Goal: Navigation & Orientation: Find specific page/section

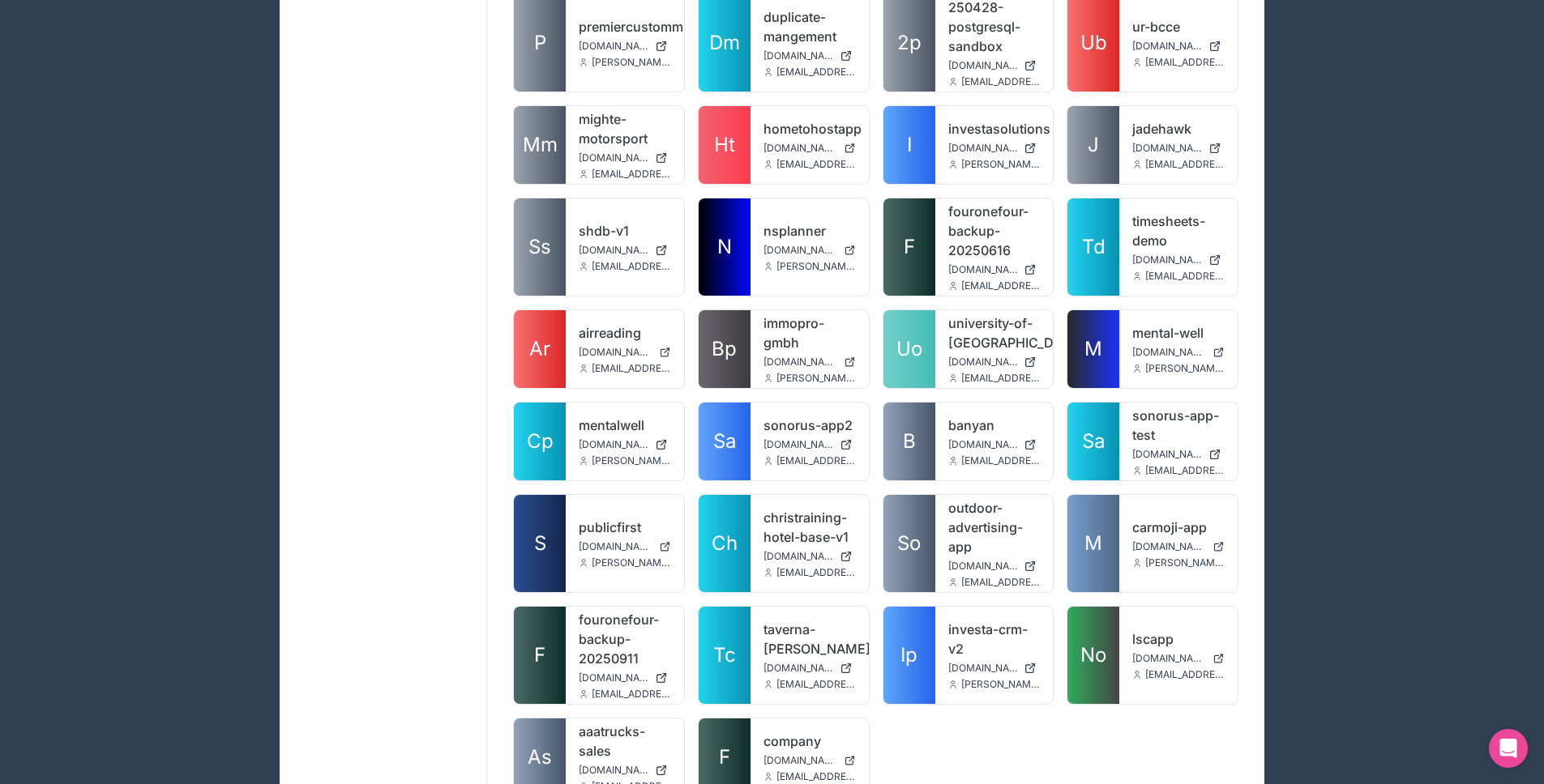
scroll to position [3359, 0]
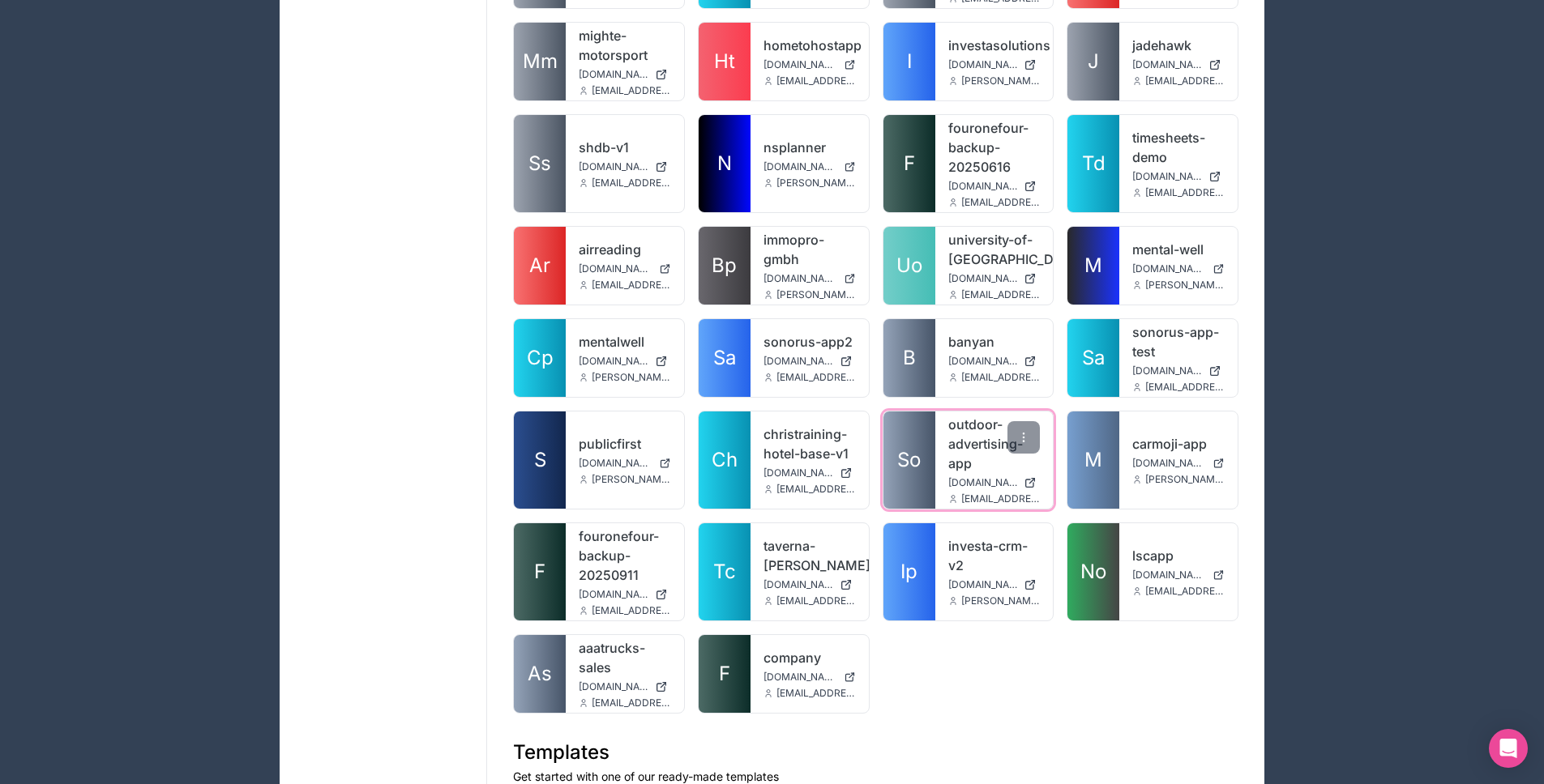
click at [904, 448] on link "So" at bounding box center [909, 460] width 52 height 97
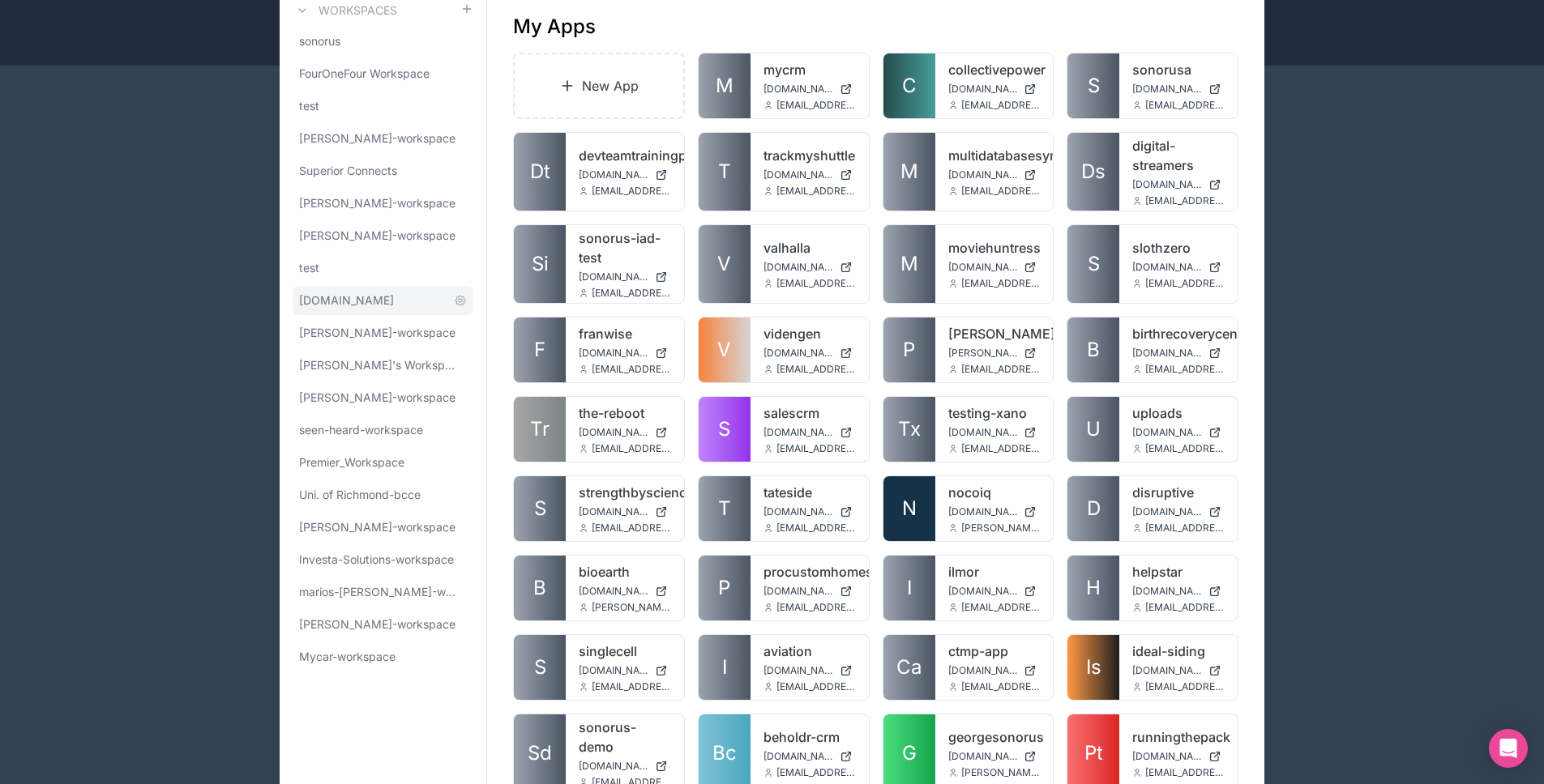
click at [365, 305] on link "[DOMAIN_NAME]" at bounding box center [383, 300] width 180 height 29
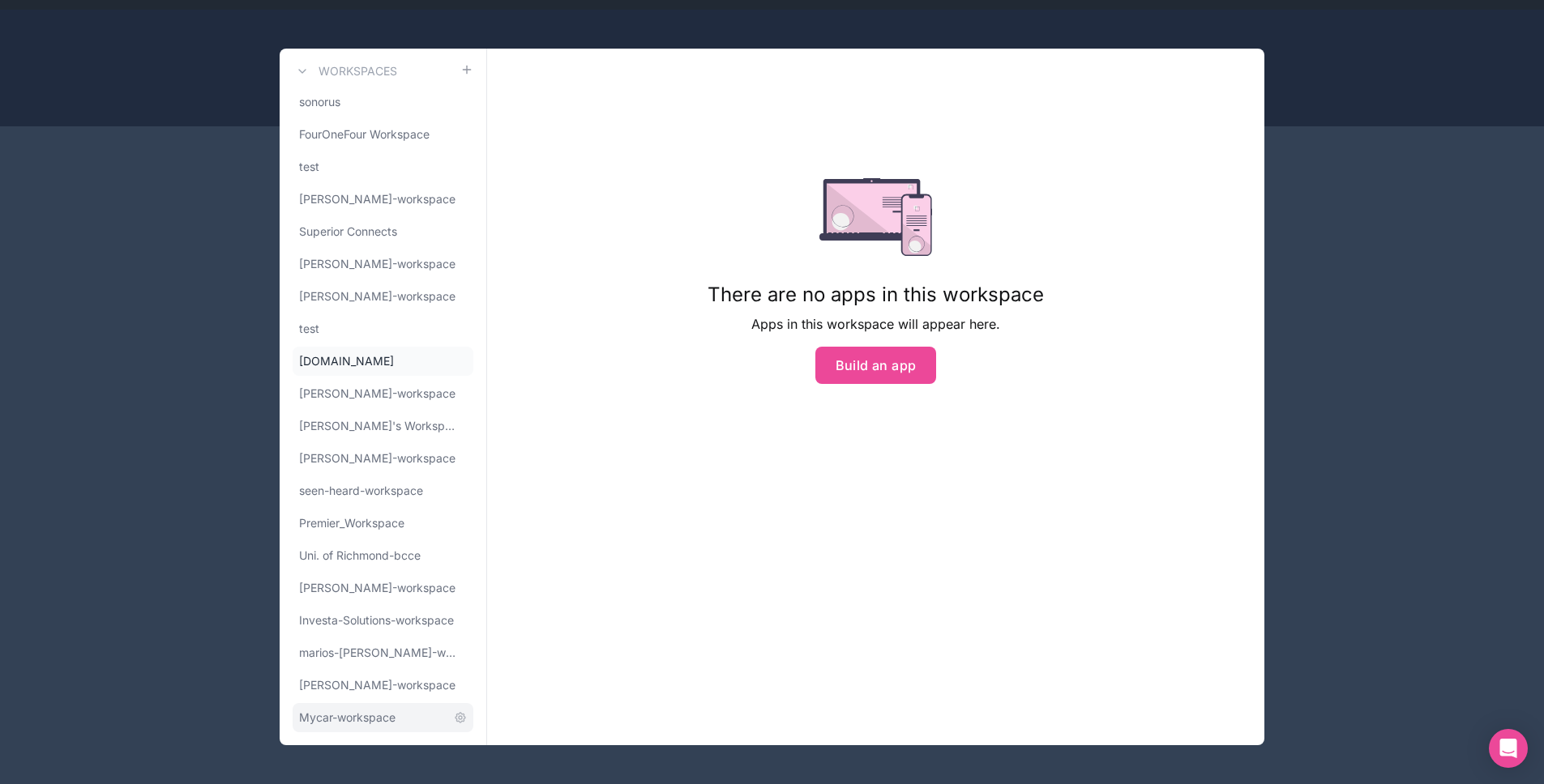
drag, startPoint x: 353, startPoint y: 708, endPoint x: 360, endPoint y: 705, distance: 7.6
click at [353, 708] on link "Mycar-workspace" at bounding box center [383, 718] width 180 height 29
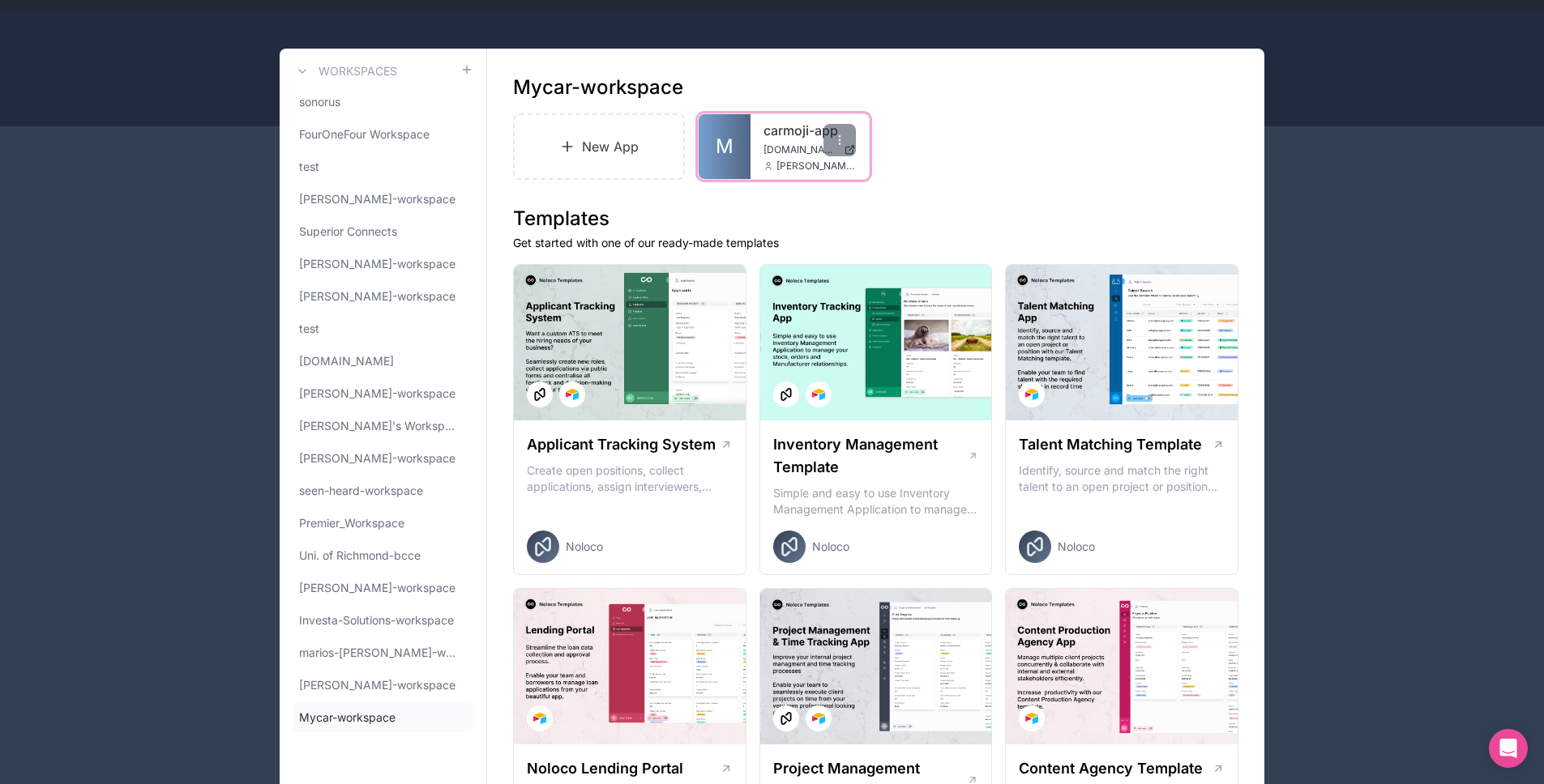
click at [736, 141] on link "M" at bounding box center [725, 146] width 52 height 65
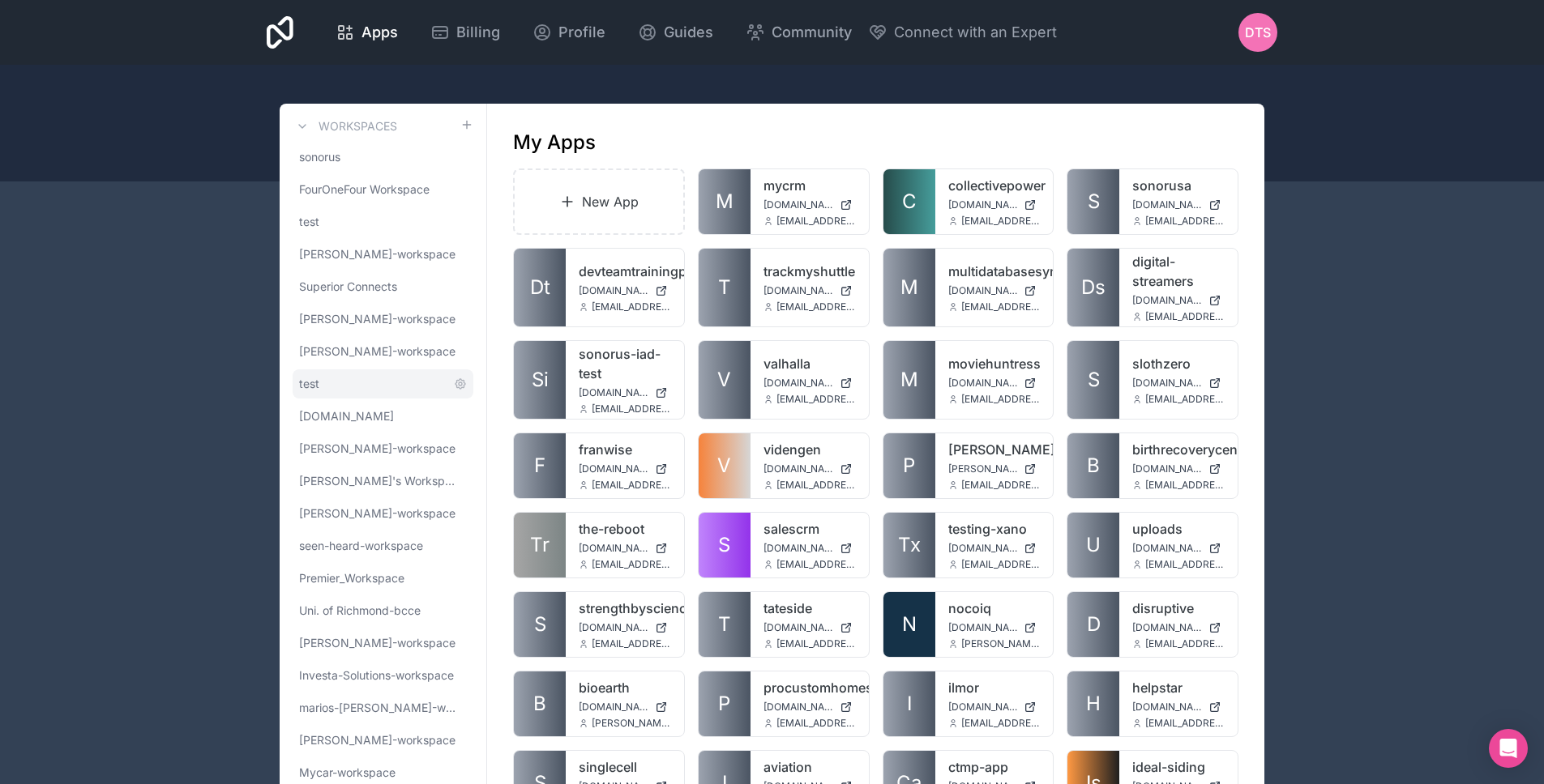
scroll to position [20, 0]
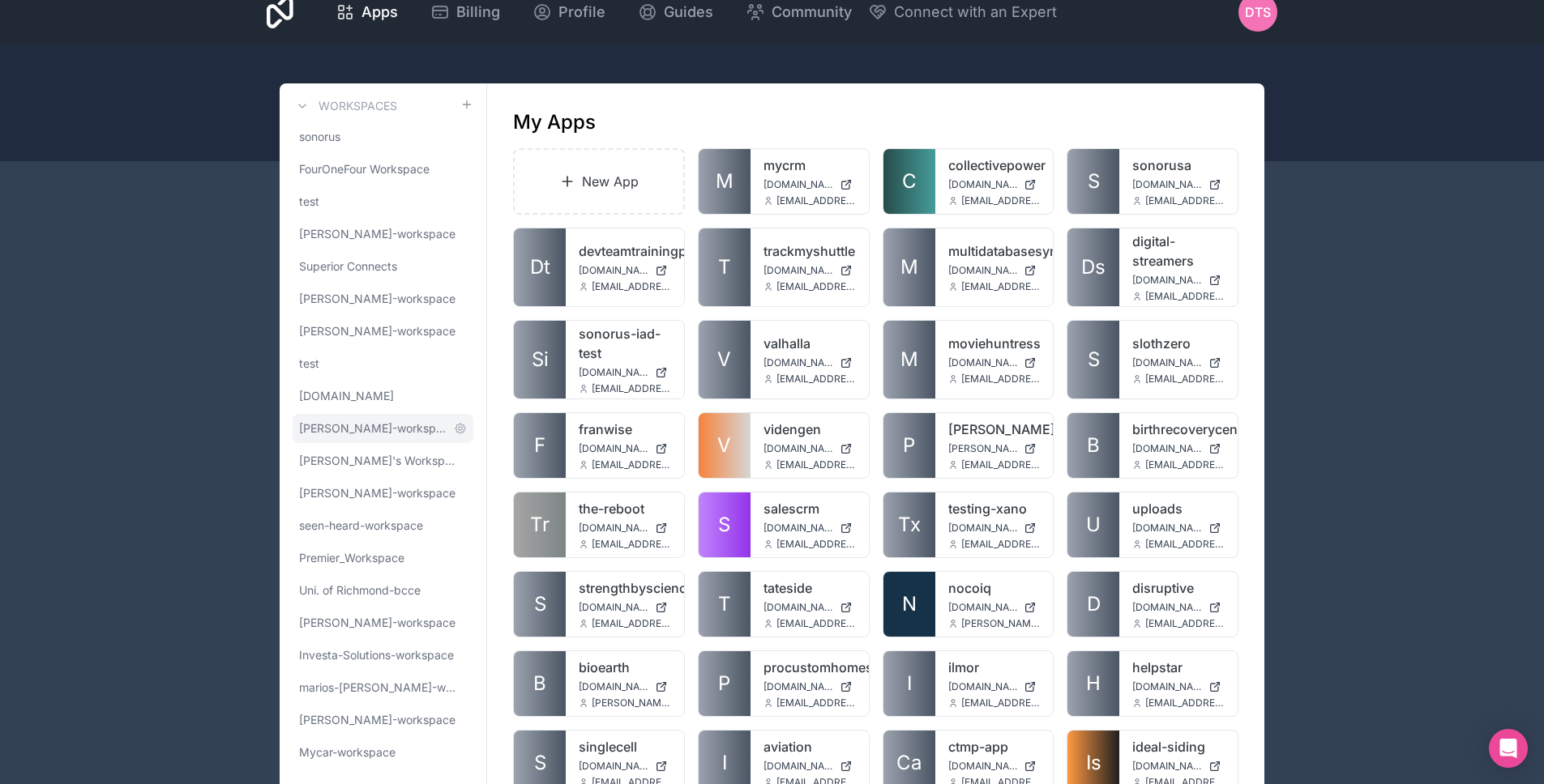
click at [356, 427] on span "[PERSON_NAME]-workspace" at bounding box center [373, 428] width 148 height 16
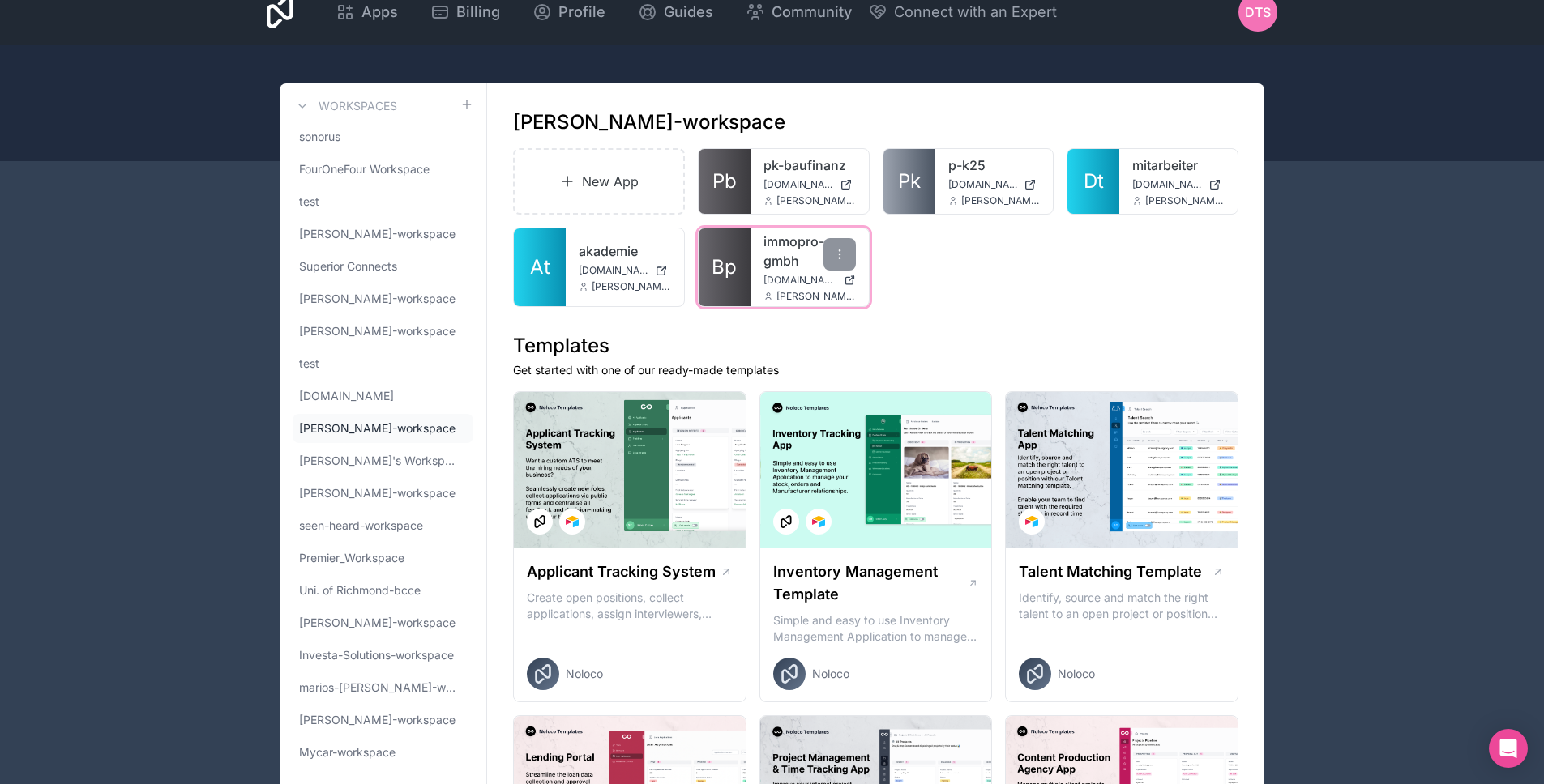
click at [739, 265] on link "Bp" at bounding box center [725, 267] width 52 height 78
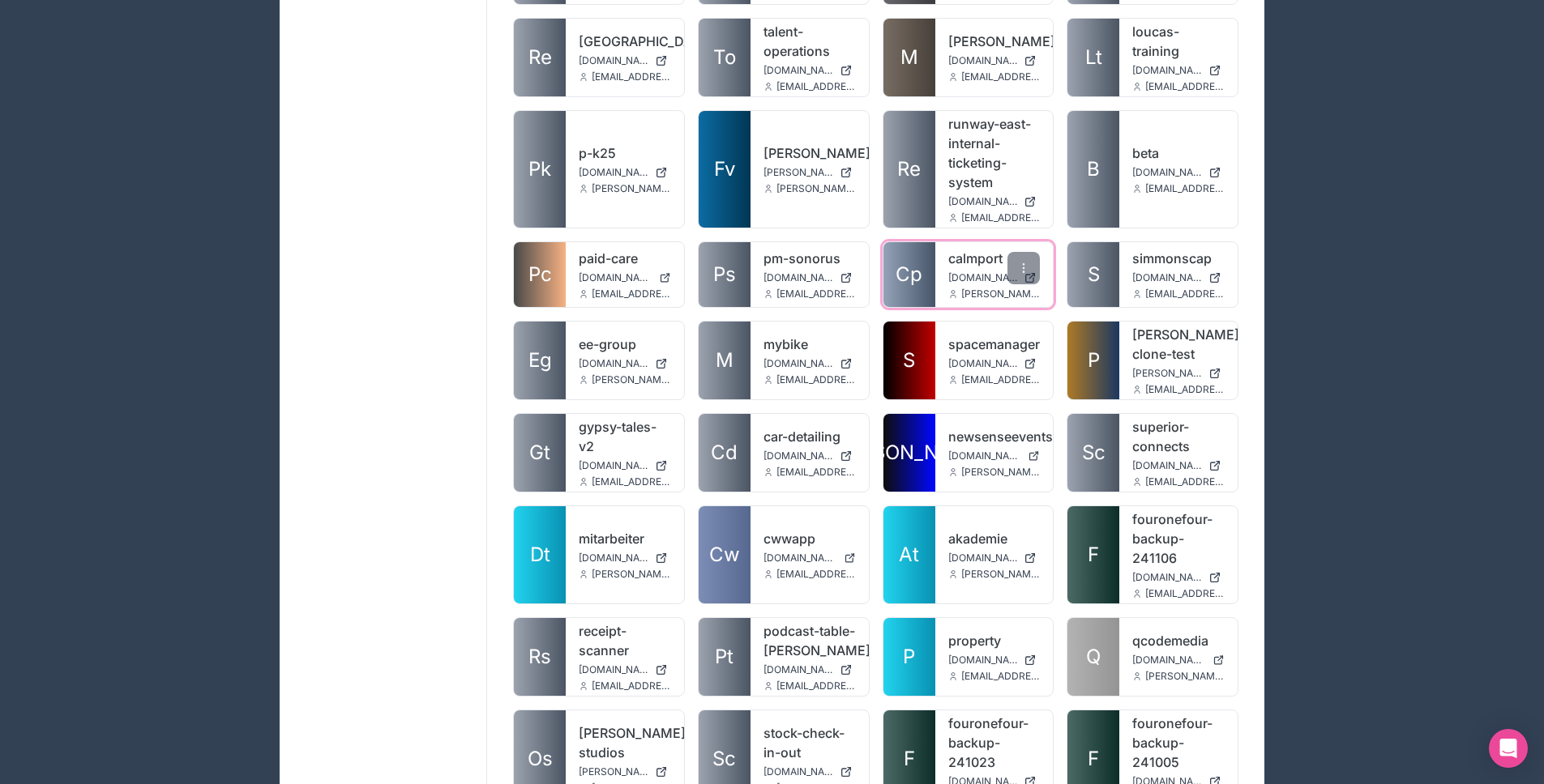
scroll to position [1832, 0]
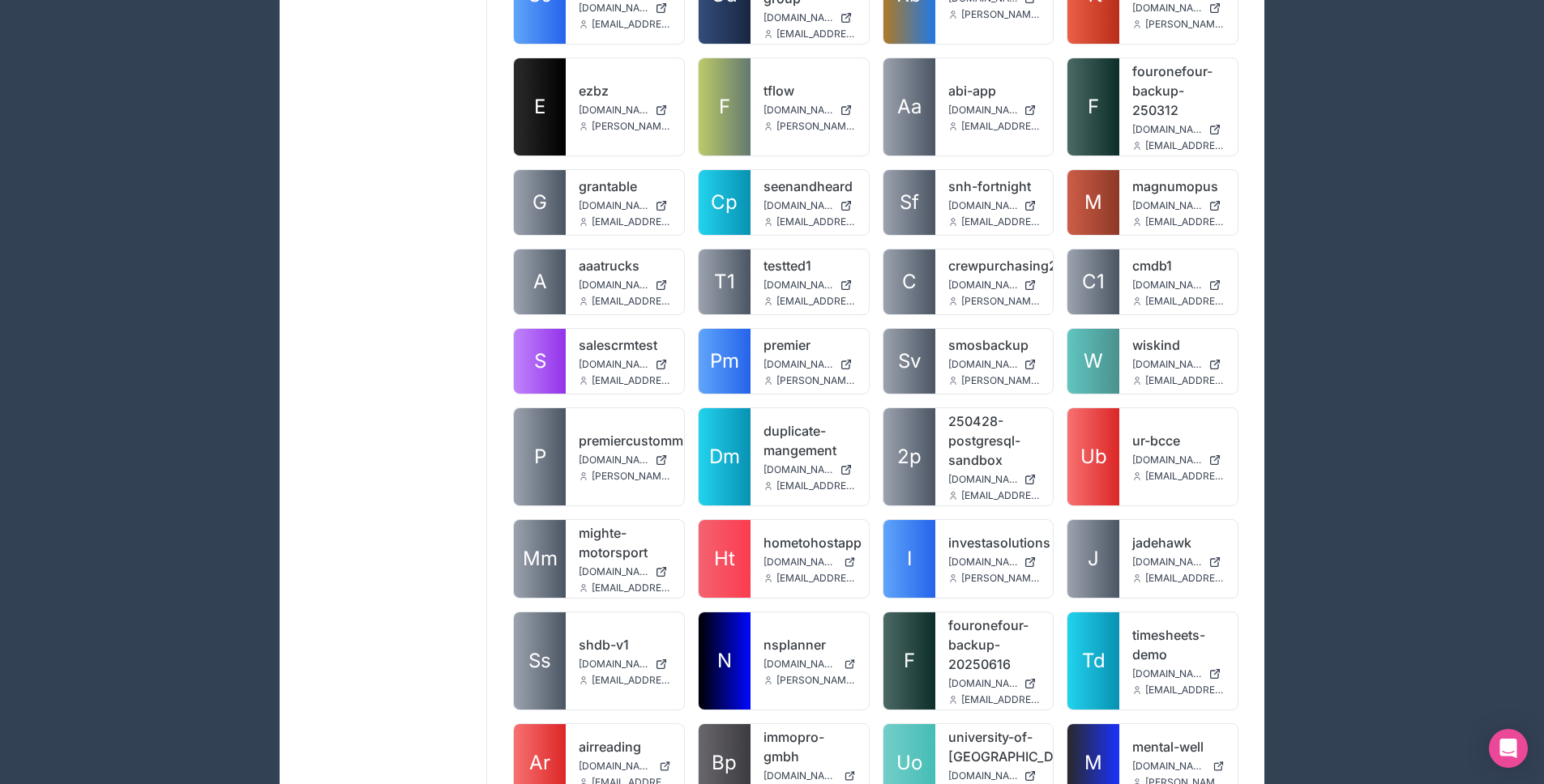
scroll to position [2798, 0]
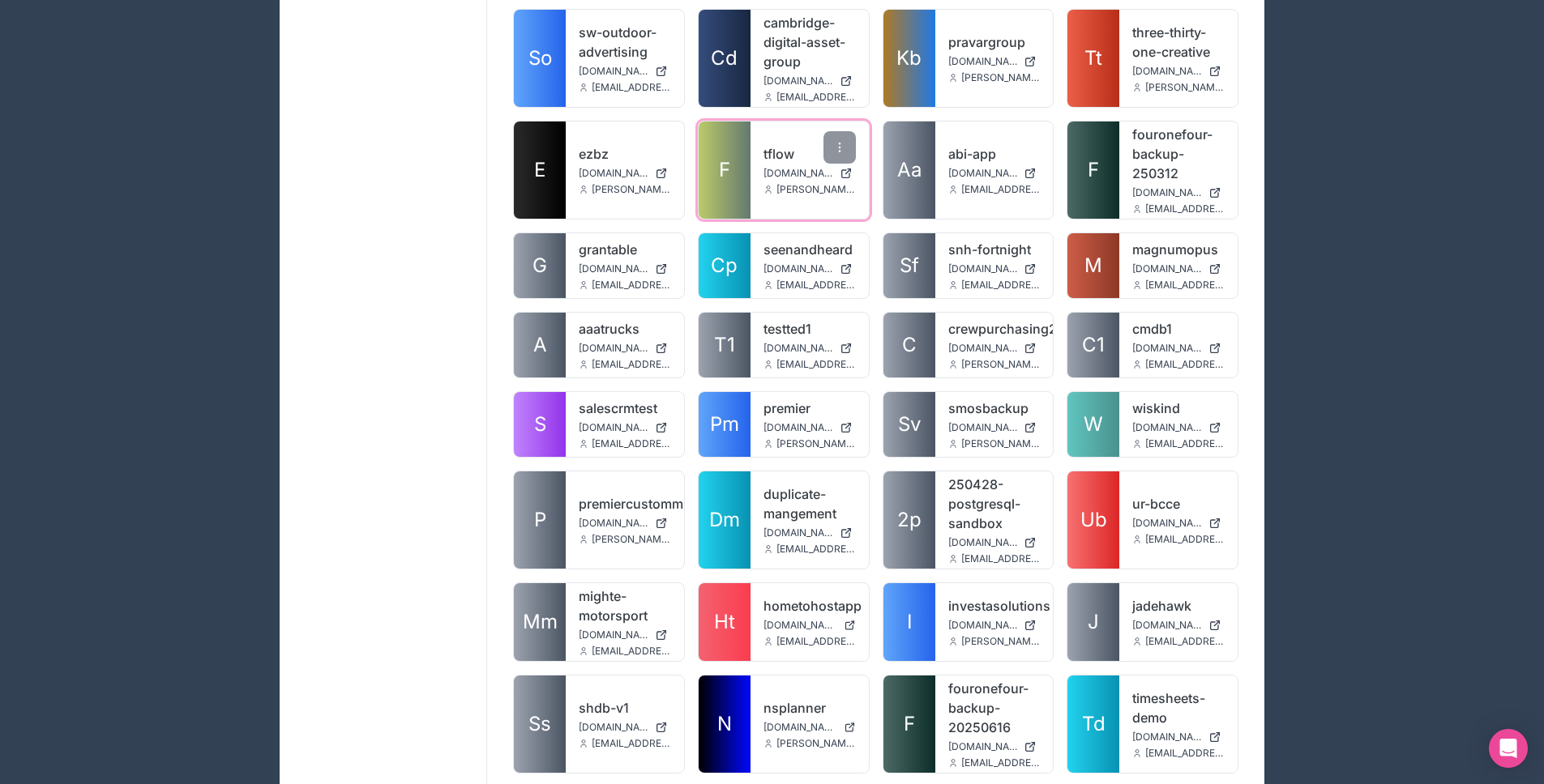
click at [704, 160] on link "F" at bounding box center [725, 170] width 52 height 97
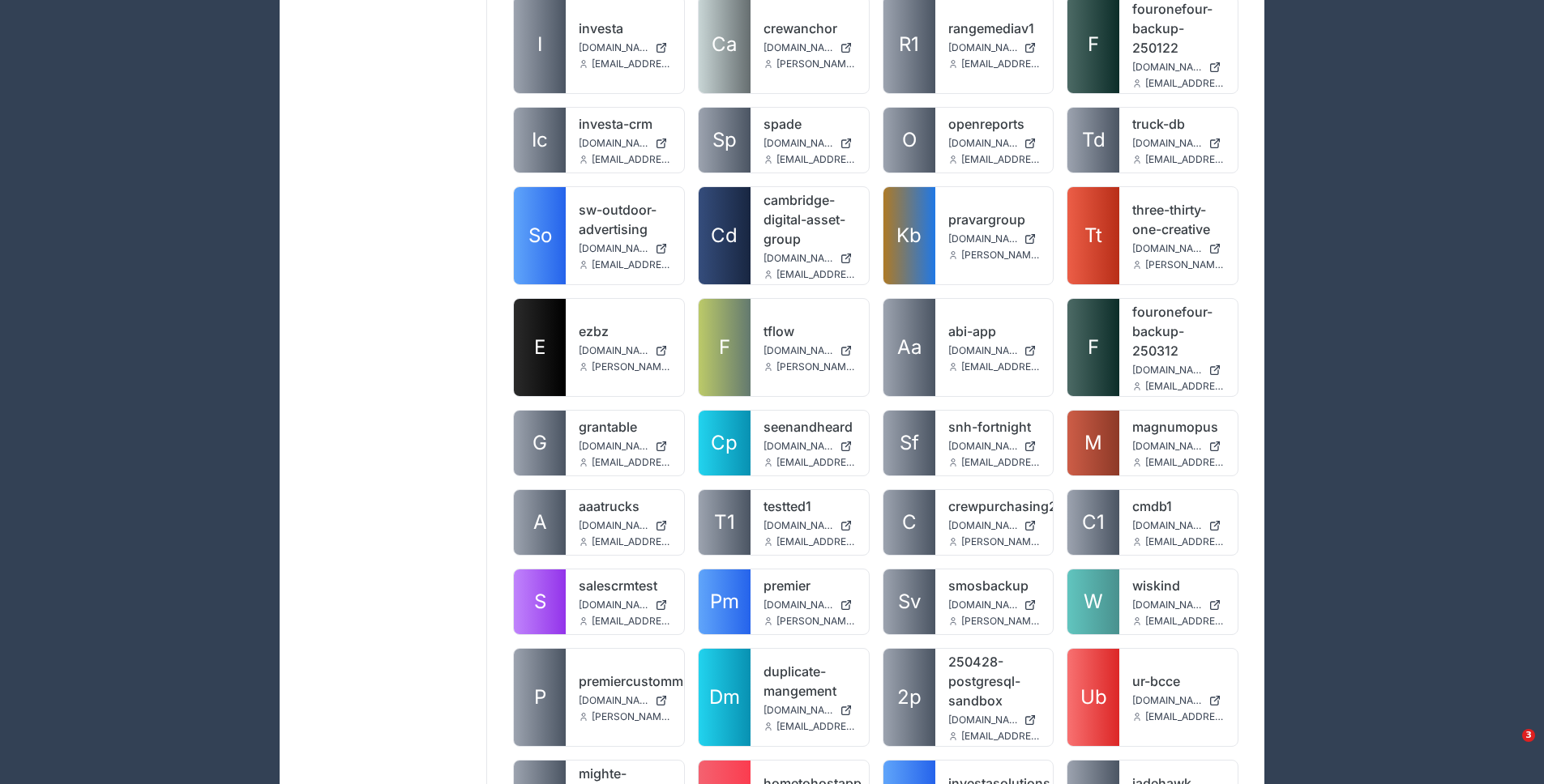
scroll to position [2610, 0]
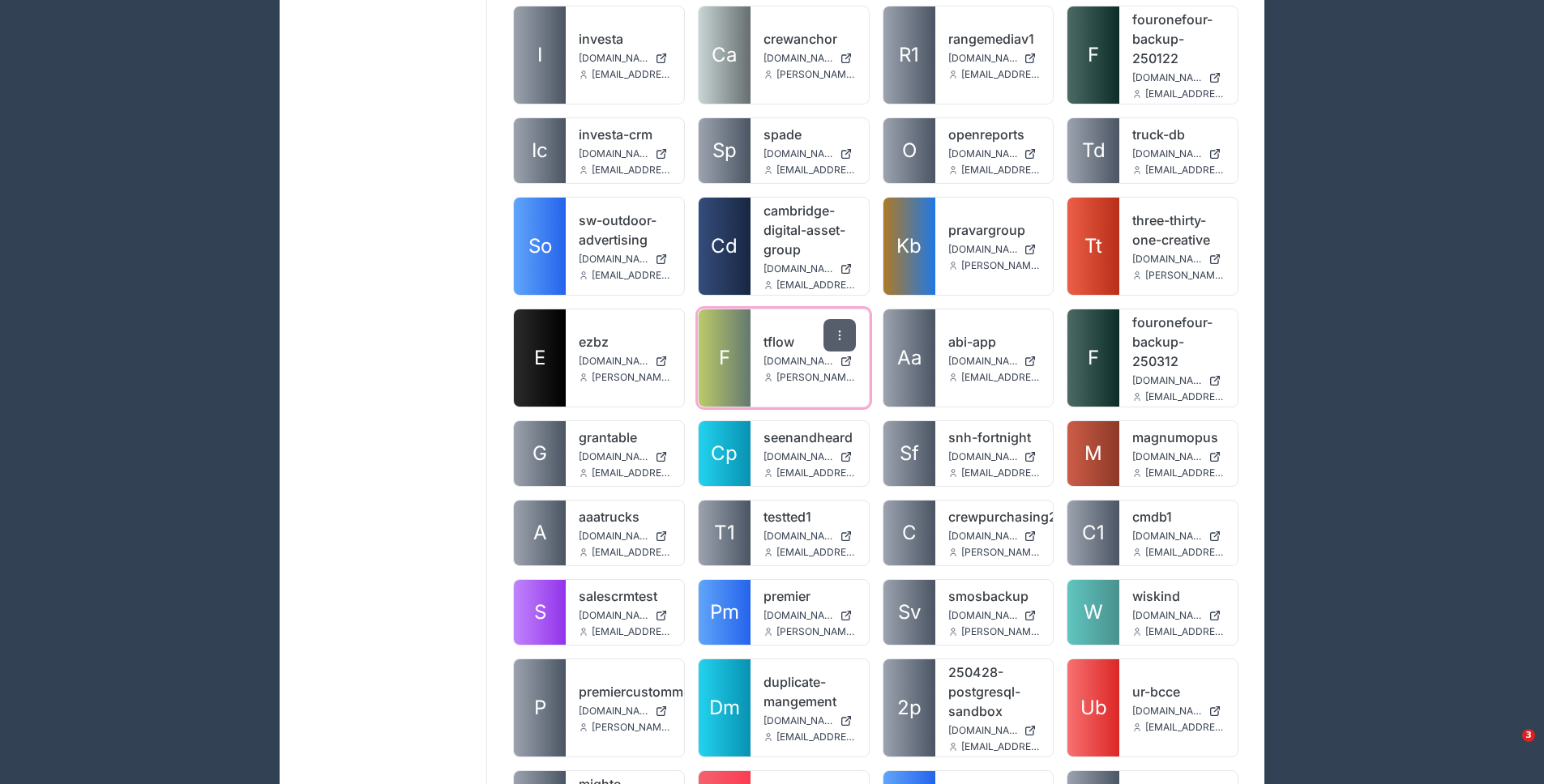
click at [838, 334] on icon at bounding box center [838, 334] width 1 height 1
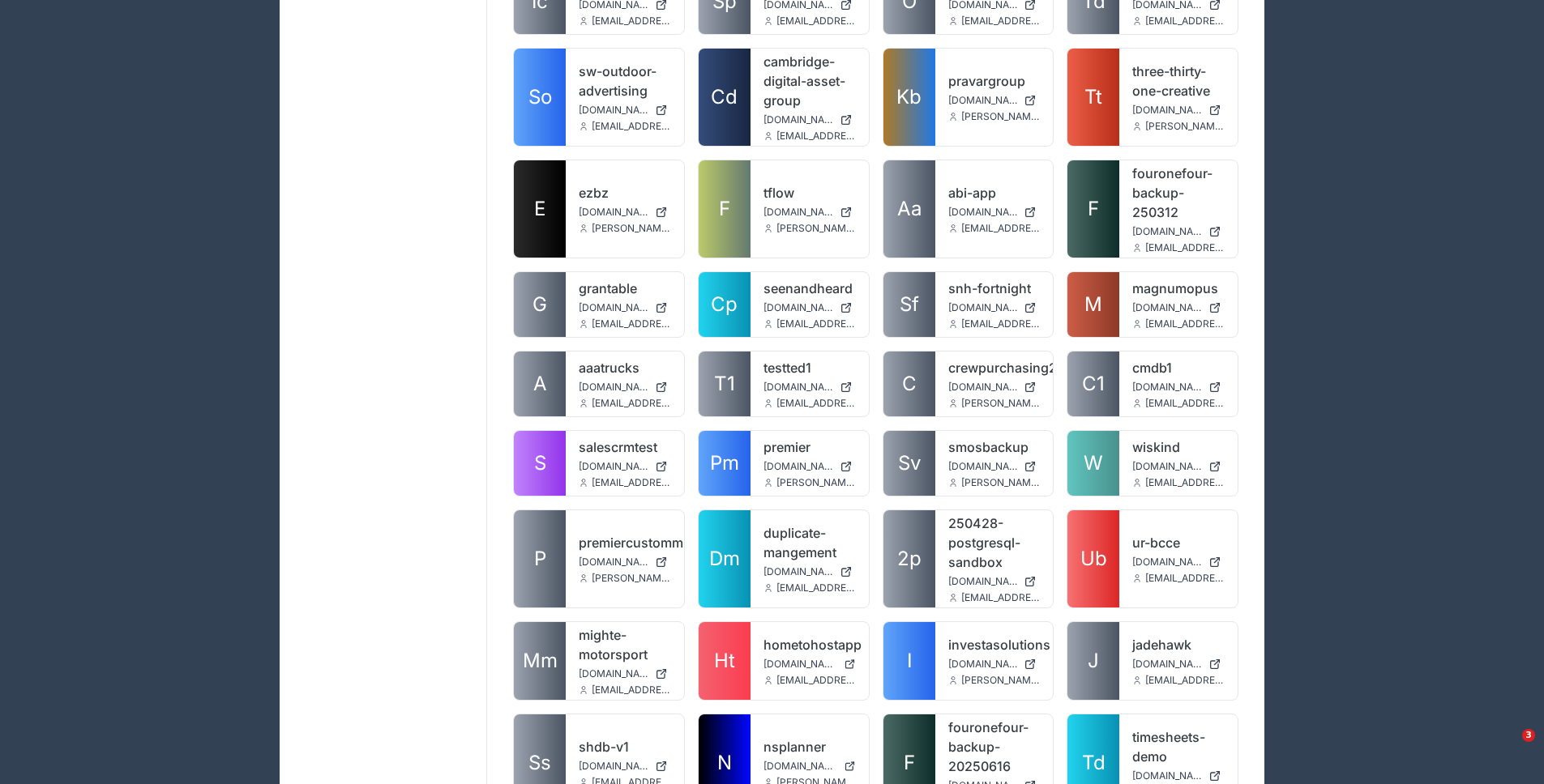
scroll to position [3008, 0]
